Goal: Navigation & Orientation: Find specific page/section

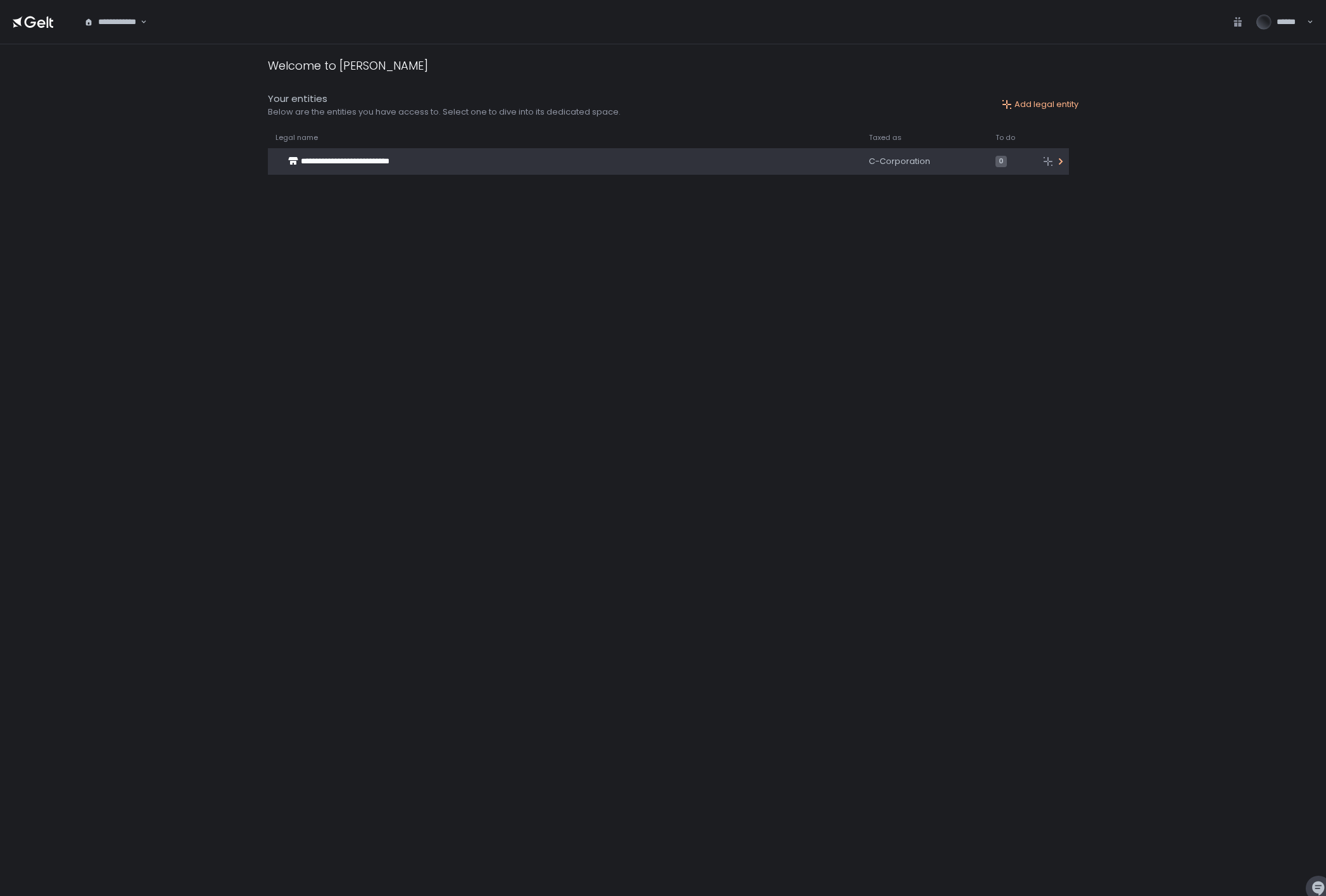
click at [348, 163] on span "**********" at bounding box center [344, 161] width 89 height 8
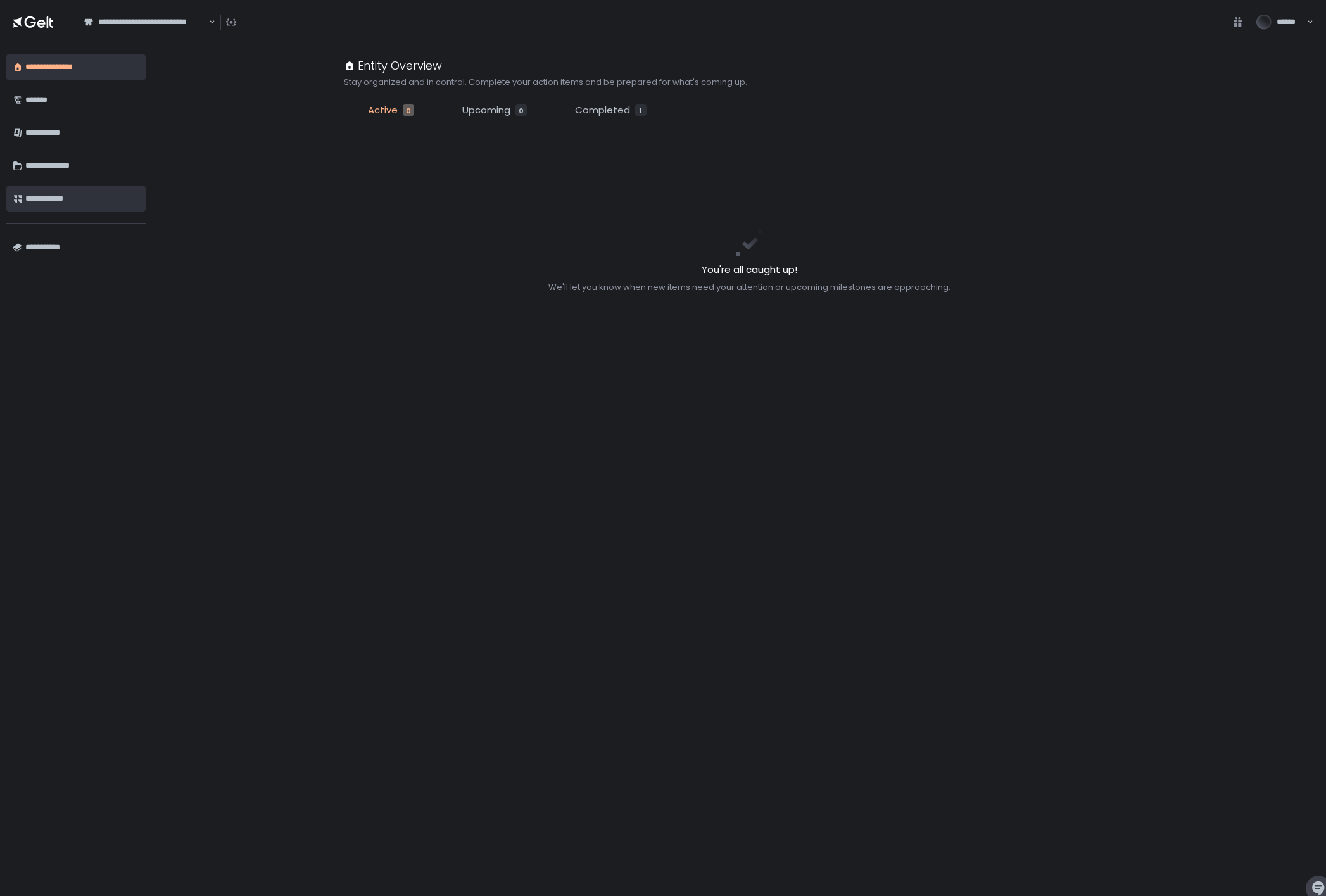
click at [54, 198] on div "**********" at bounding box center [82, 198] width 114 height 22
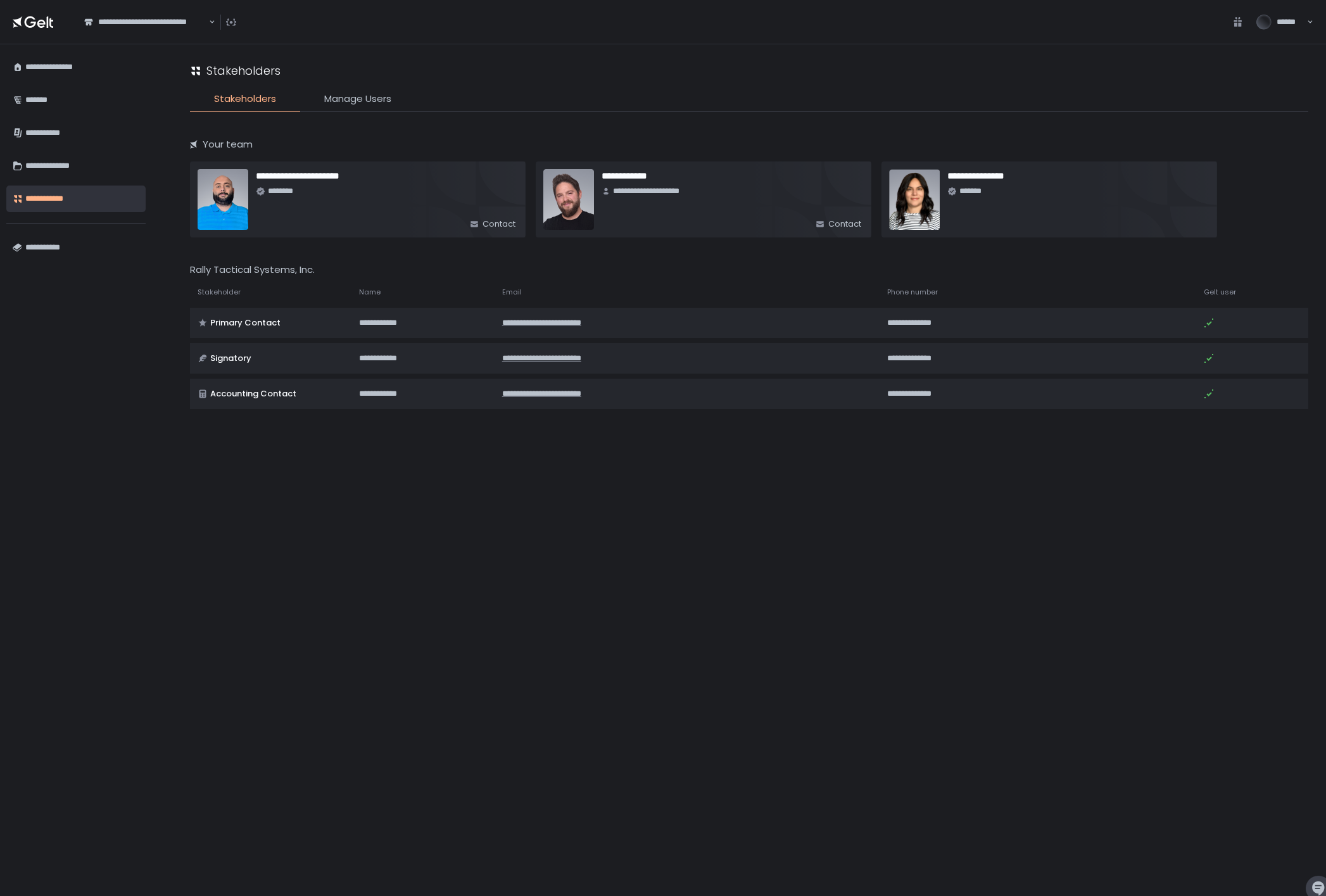
click at [565, 209] on img at bounding box center [568, 200] width 50 height 61
